Goal: Book appointment/travel/reservation

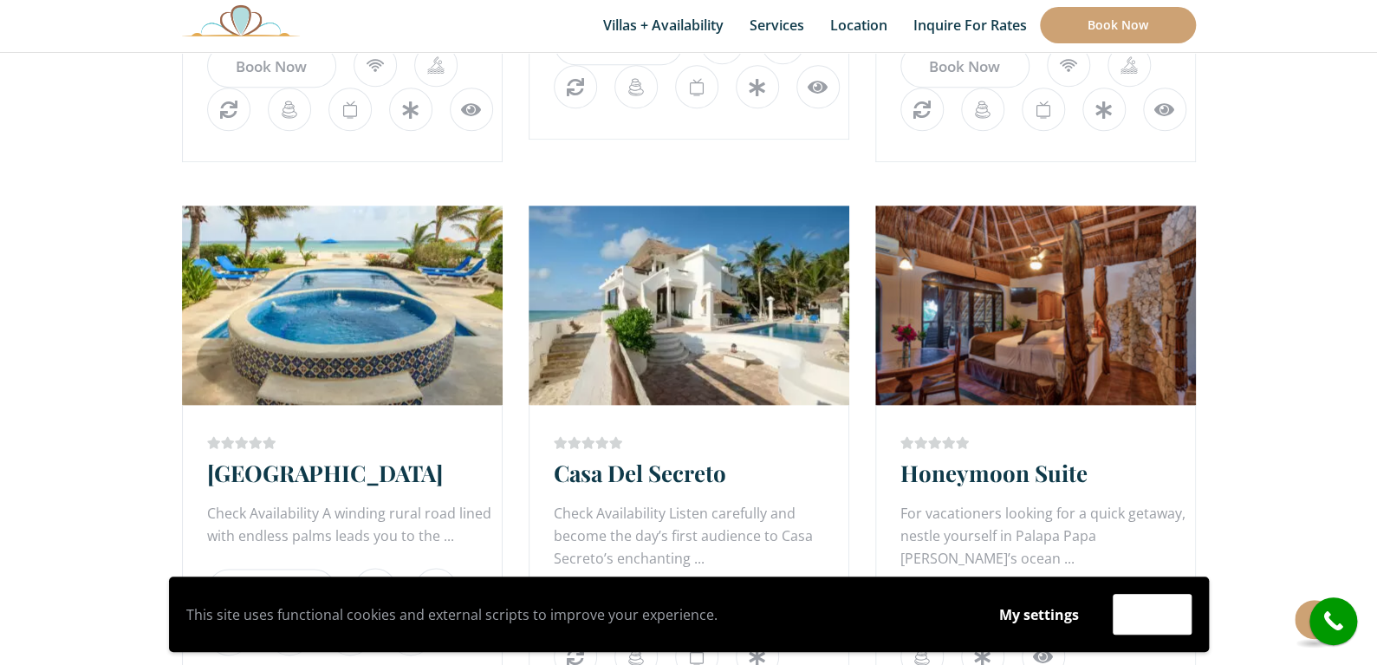
scroll to position [866, 0]
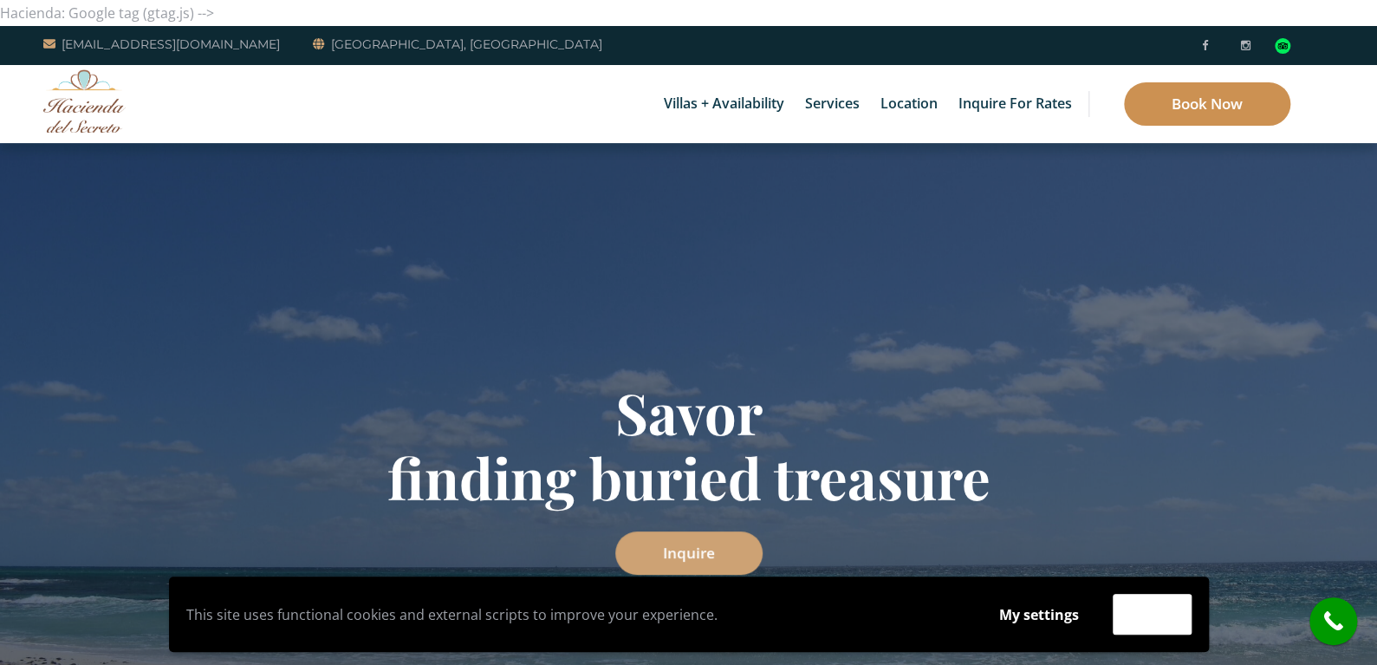
click at [1176, 97] on link "Book Now" at bounding box center [1207, 103] width 166 height 43
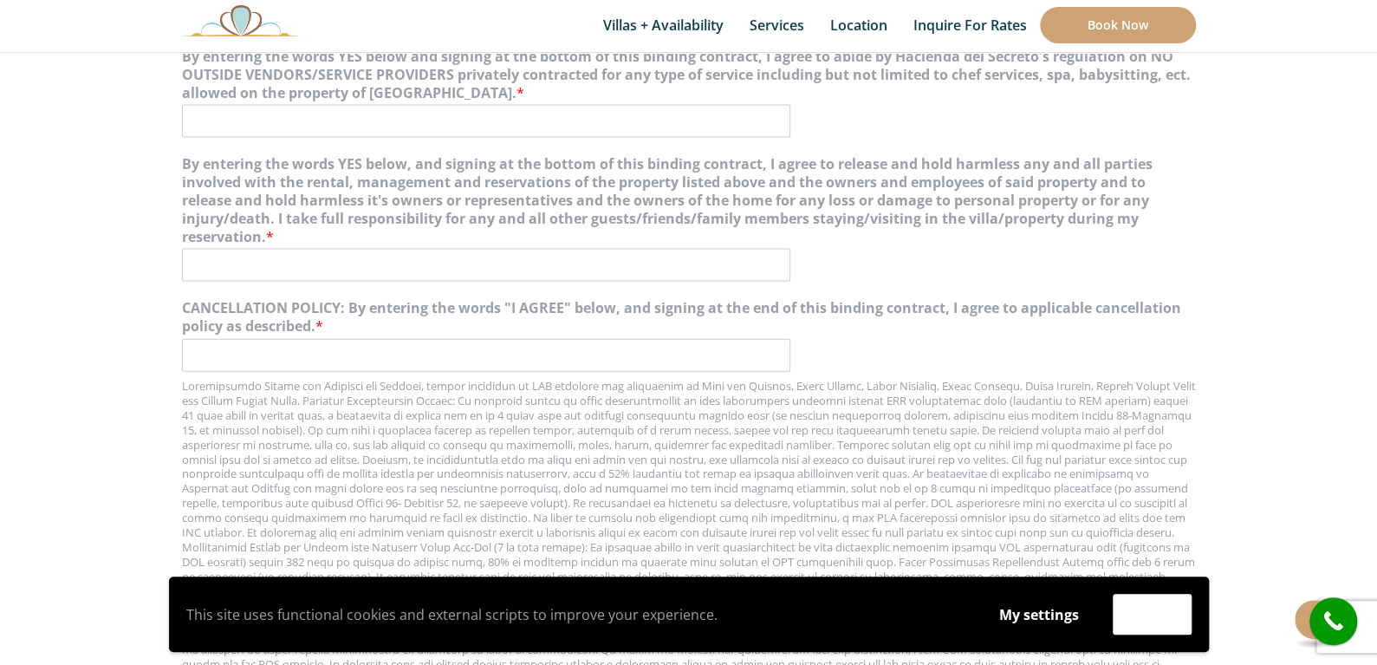
scroll to position [1733, 0]
